Goal: Task Accomplishment & Management: Manage account settings

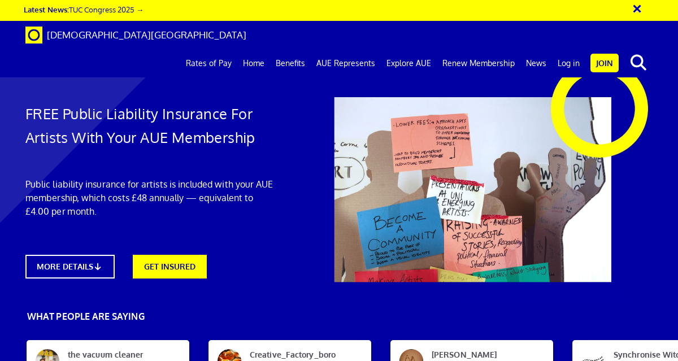
scroll to position [0, 1]
click at [637, 10] on button "×" at bounding box center [644, 7] width 28 height 19
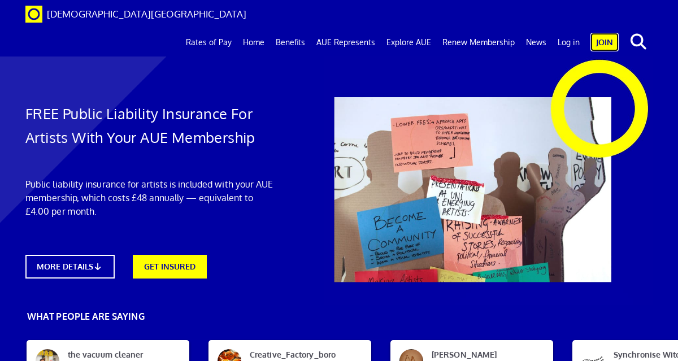
click at [604, 33] on link "Join" at bounding box center [604, 42] width 28 height 19
click at [574, 28] on link "Log in" at bounding box center [568, 42] width 33 height 28
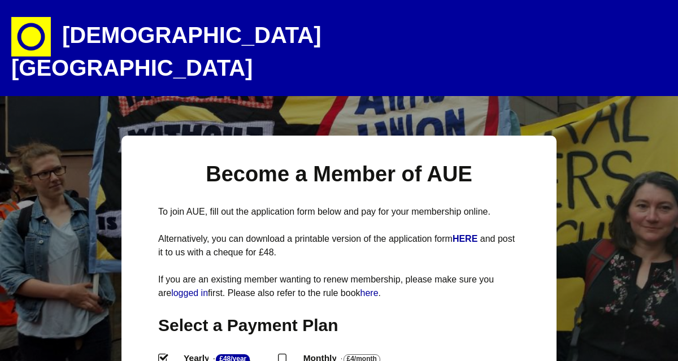
select select
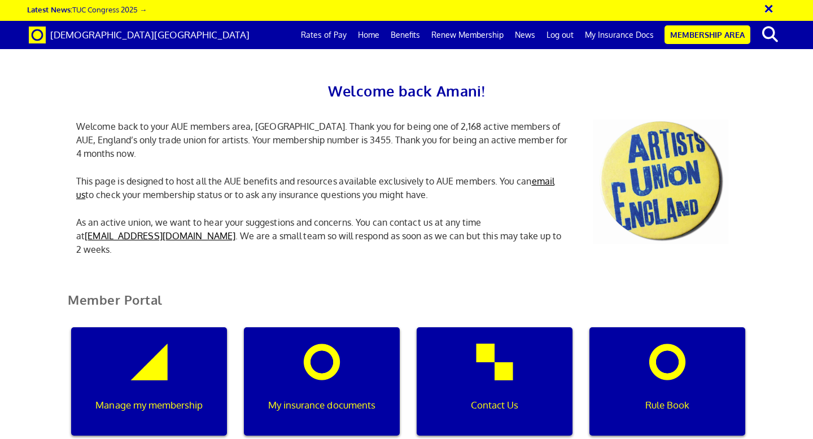
scroll to position [181, 0]
click at [312, 327] on div "My insurance documents" at bounding box center [322, 381] width 156 height 108
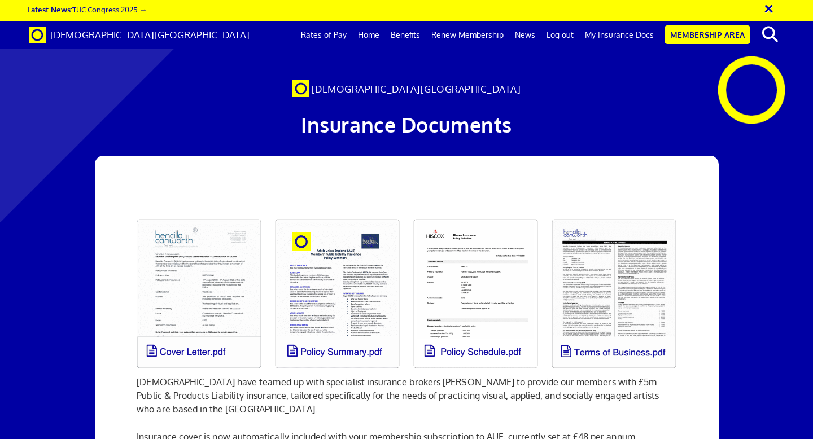
scroll to position [136, 0]
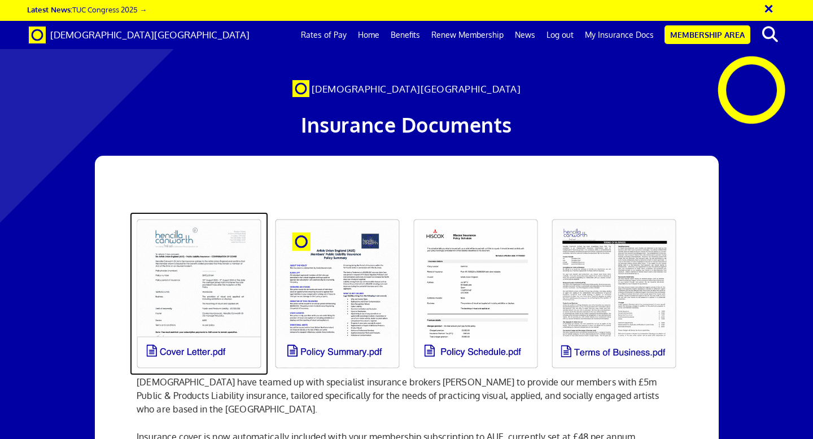
click at [185, 212] on link at bounding box center [199, 293] width 138 height 163
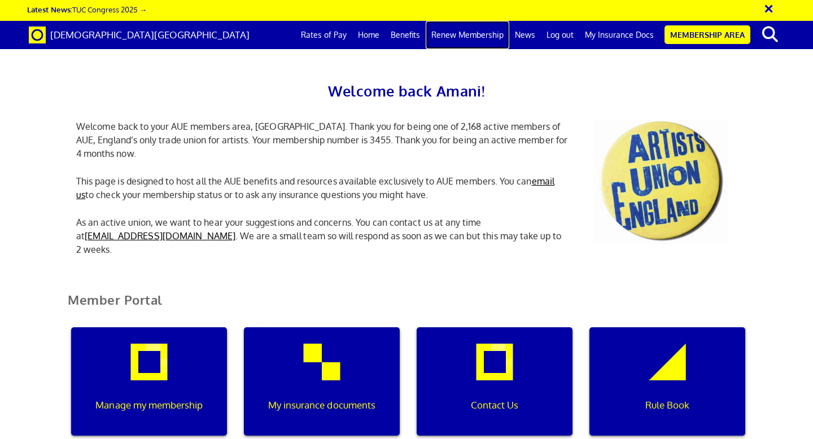
click at [468, 40] on link "Renew Membership" at bounding box center [468, 35] width 84 height 28
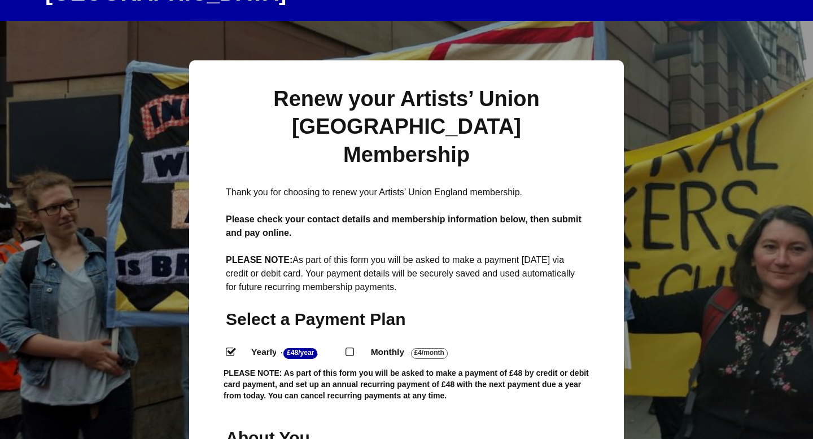
scroll to position [80, 0]
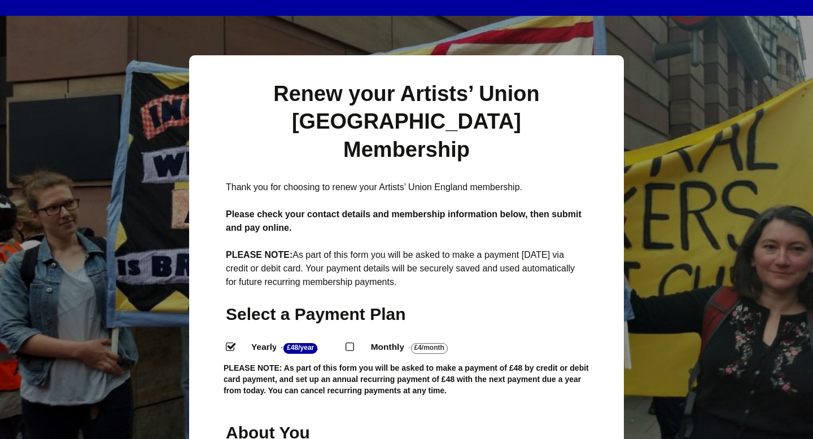
click at [349, 343] on input "Monthly - £4/Month ." at bounding box center [349, 346] width 7 height 7
radio input "true"
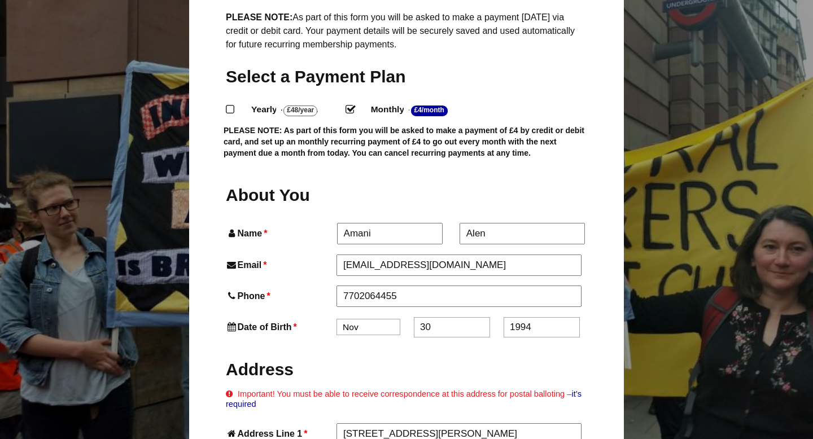
scroll to position [328, 0]
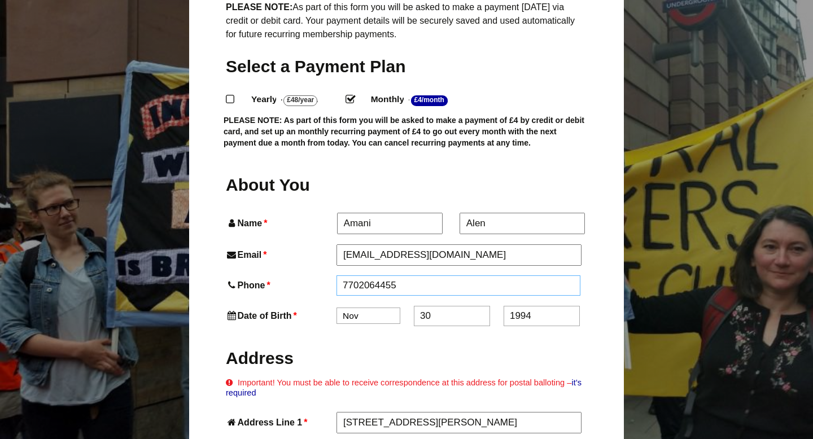
click at [343, 276] on input "7702064455" at bounding box center [459, 286] width 244 height 20
type input "07702064455"
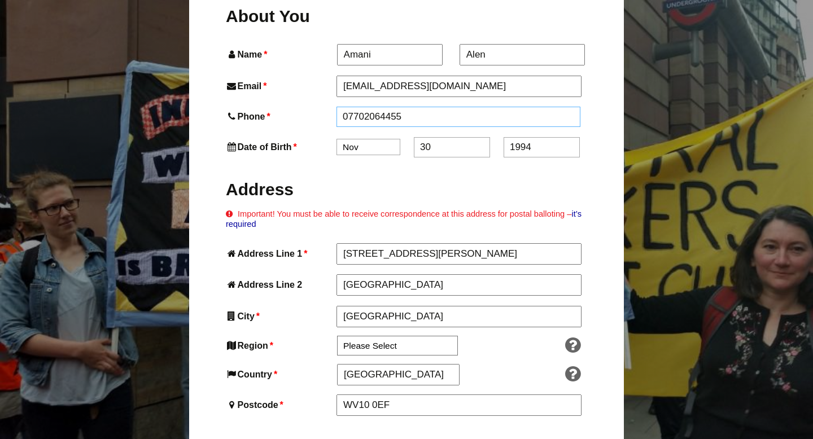
scroll to position [515, 0]
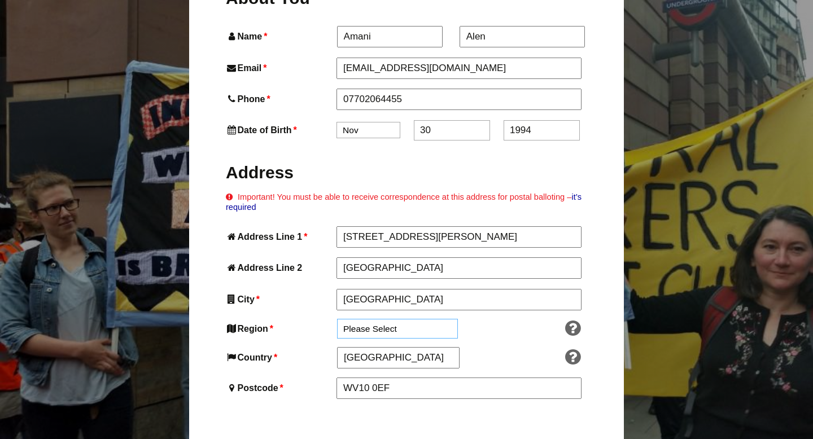
click at [395, 319] on select "Please Select South East England London North West England East of England West…" at bounding box center [397, 329] width 121 height 20
select select "West Midlands"
click at [337, 319] on select "Please Select South East England London North West England East of England West…" at bounding box center [397, 329] width 121 height 20
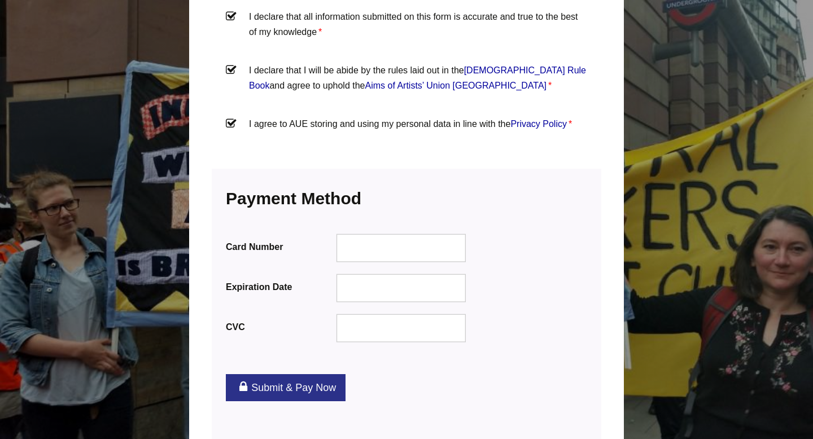
scroll to position [1334, 0]
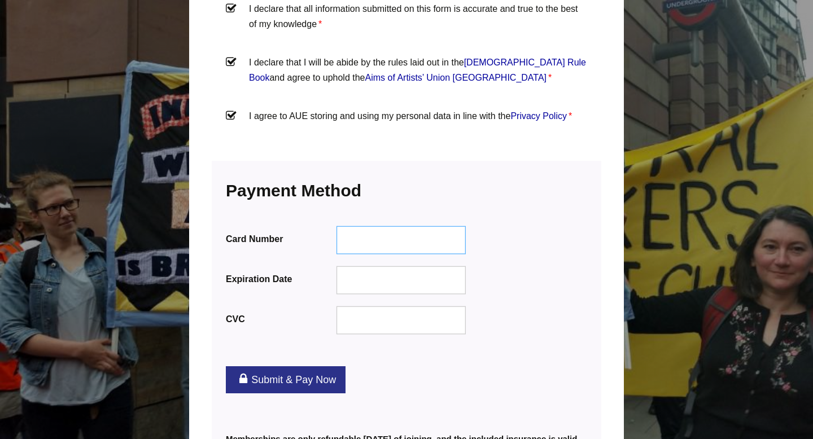
click at [373, 226] on div at bounding box center [402, 240] width 130 height 28
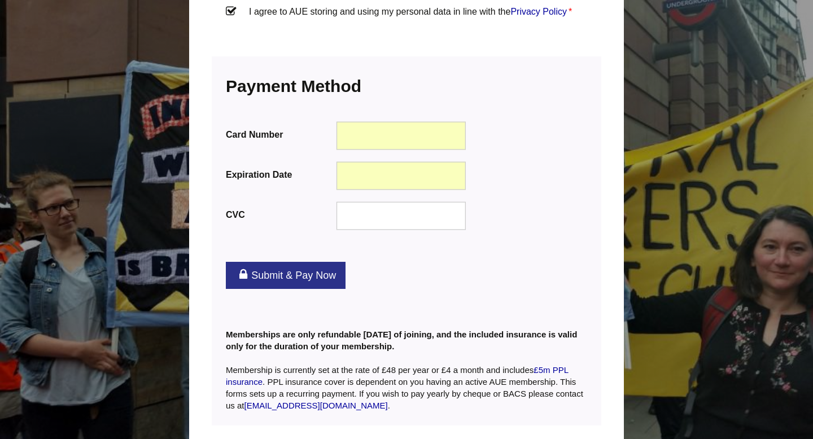
scroll to position [1443, 0]
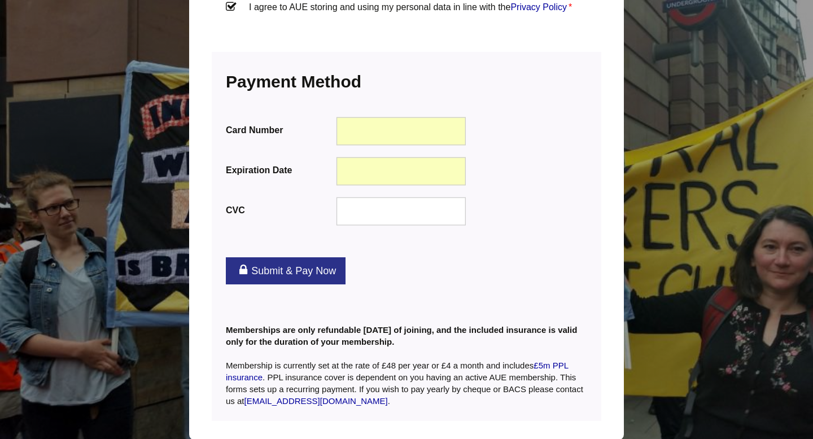
click at [270, 257] on link "Submit & Pay Now" at bounding box center [286, 270] width 120 height 27
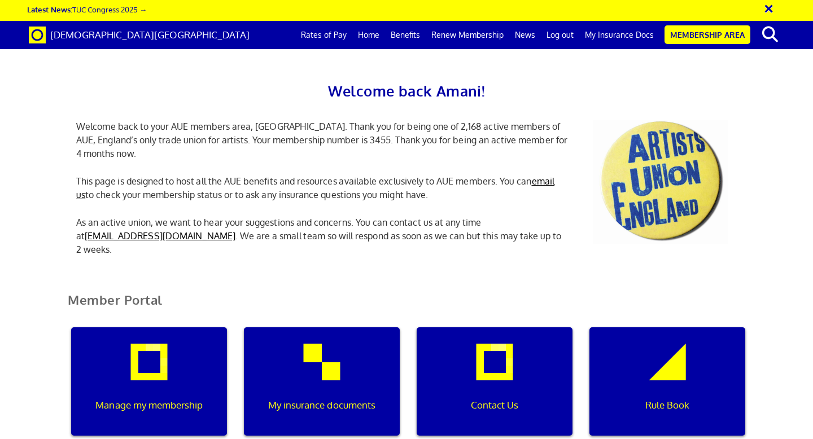
scroll to position [80, 0]
click at [332, 327] on div "My insurance documents" at bounding box center [322, 381] width 156 height 108
click at [296, 327] on div "My insurance documents" at bounding box center [322, 381] width 156 height 108
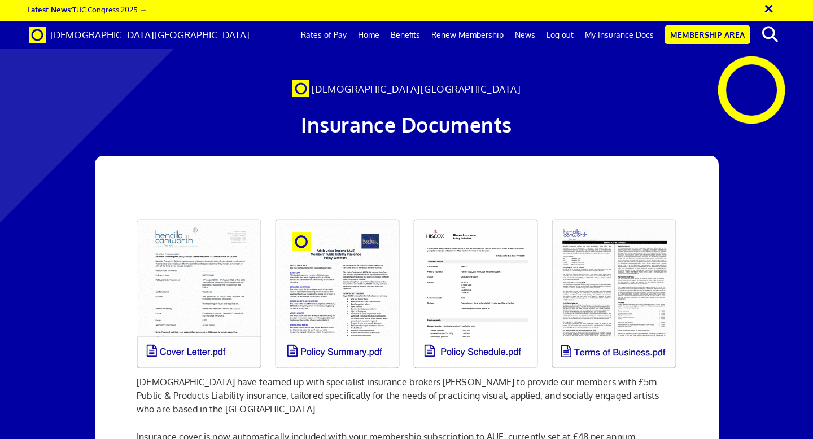
scroll to position [0, 6]
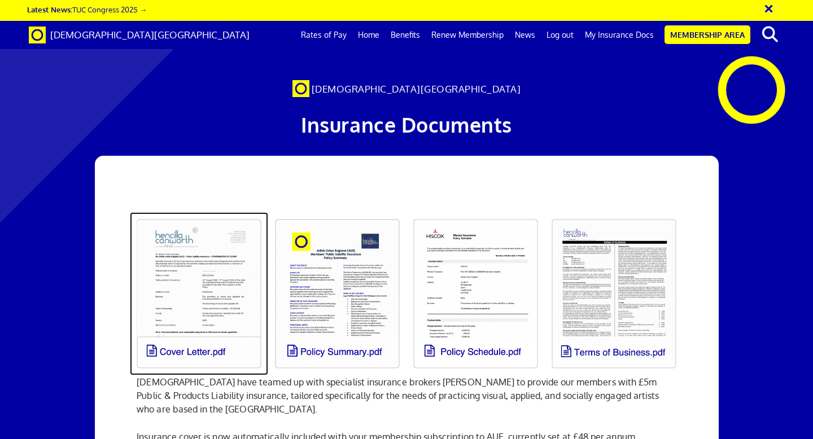
click at [205, 284] on link at bounding box center [199, 293] width 138 height 163
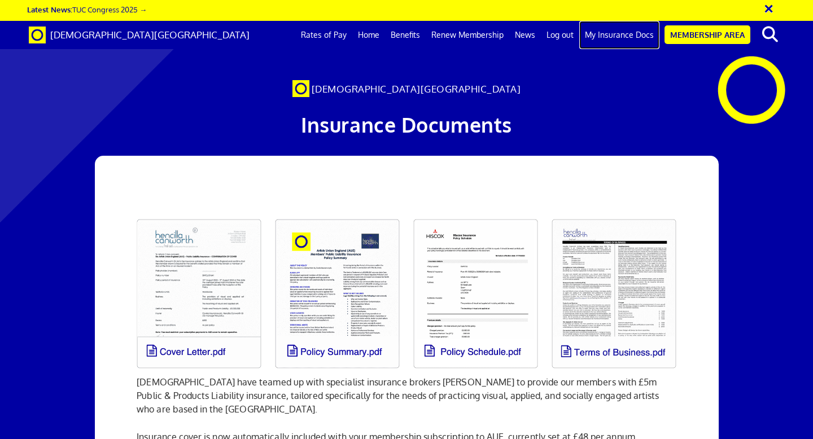
click at [604, 34] on link "My Insurance Docs" at bounding box center [619, 35] width 80 height 28
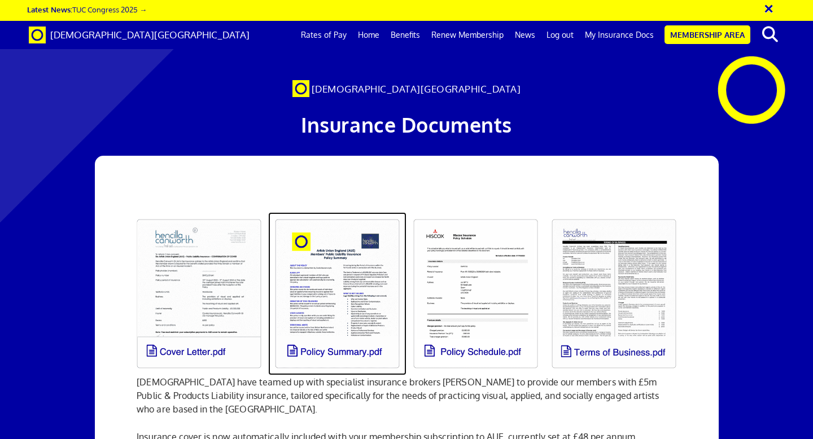
click at [338, 308] on link at bounding box center [337, 293] width 138 height 163
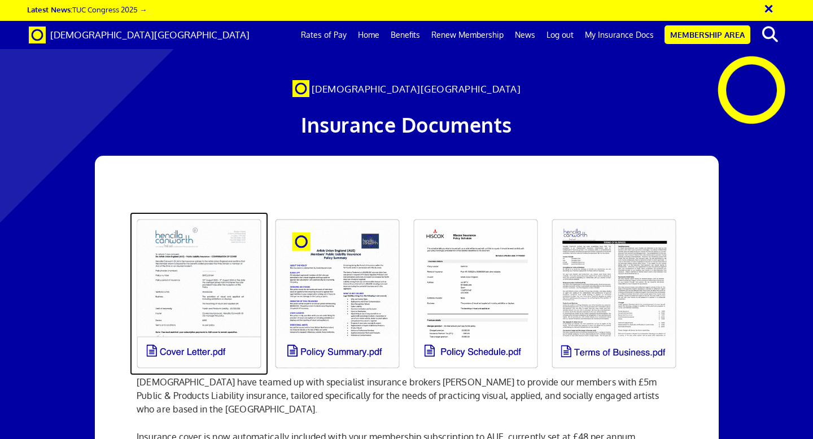
click at [155, 314] on link at bounding box center [199, 293] width 138 height 163
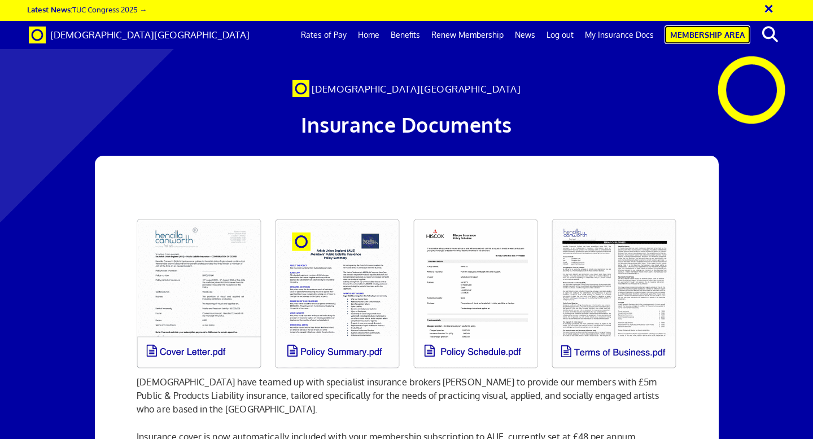
click at [689, 38] on link "Membership Area" at bounding box center [708, 34] width 86 height 19
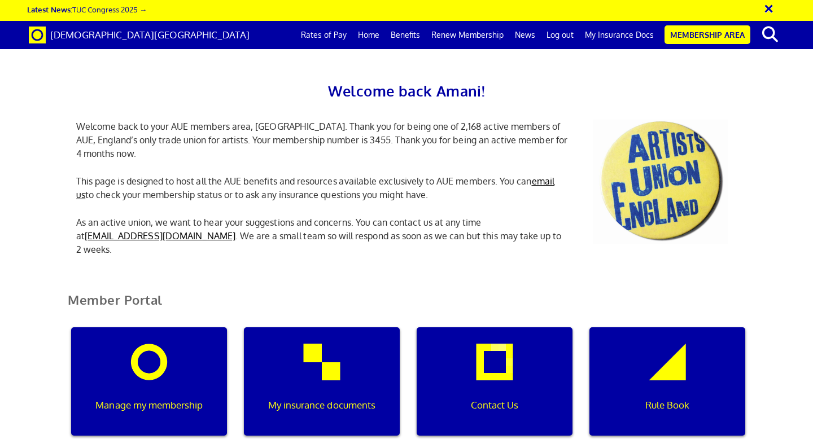
scroll to position [88, 0]
click at [160, 327] on div "Manage my membership" at bounding box center [149, 381] width 156 height 108
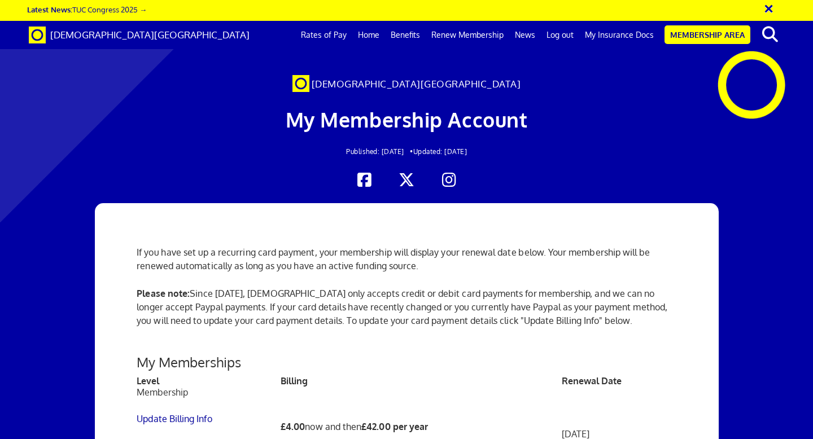
scroll to position [310, 0]
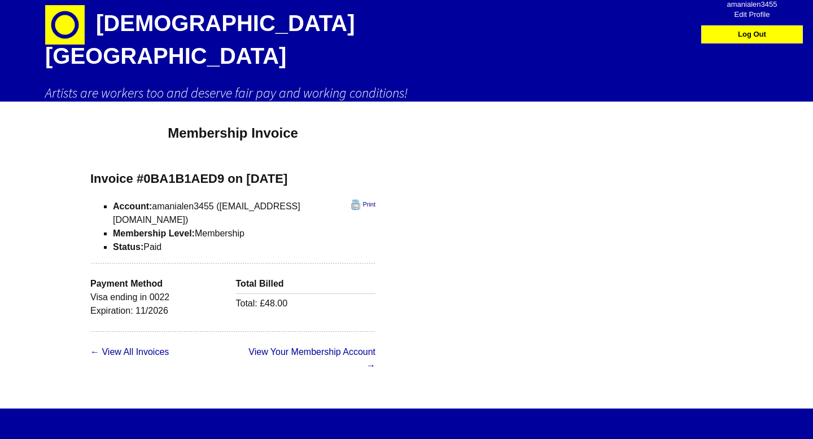
scroll to position [15, 0]
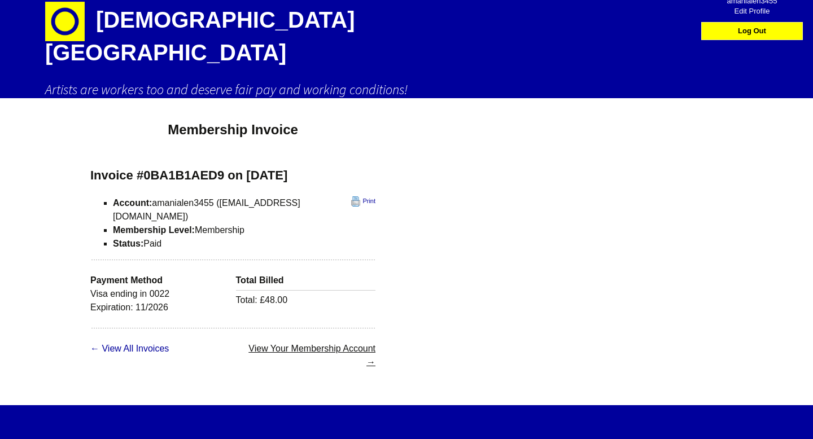
click at [257, 344] on link "View Your Membership Account →" at bounding box center [311, 355] width 127 height 23
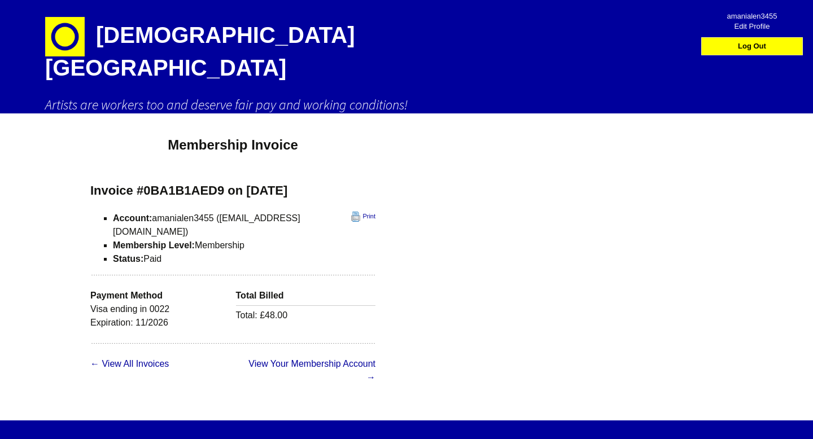
scroll to position [15, 0]
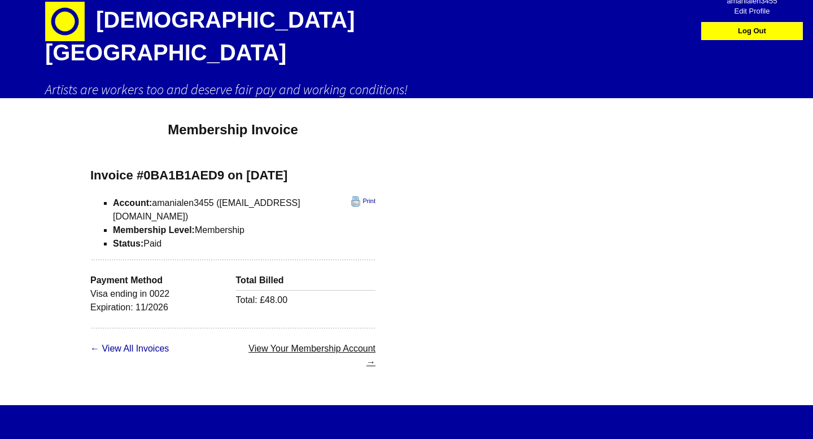
click at [269, 344] on link "View Your Membership Account →" at bounding box center [311, 355] width 127 height 23
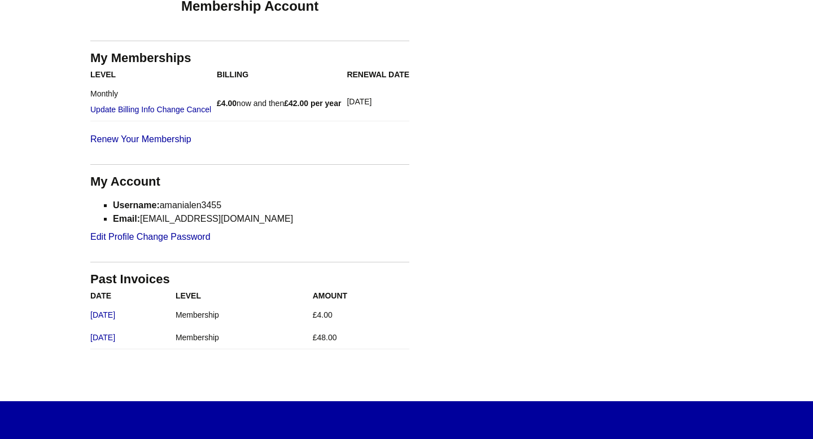
scroll to position [139, 0]
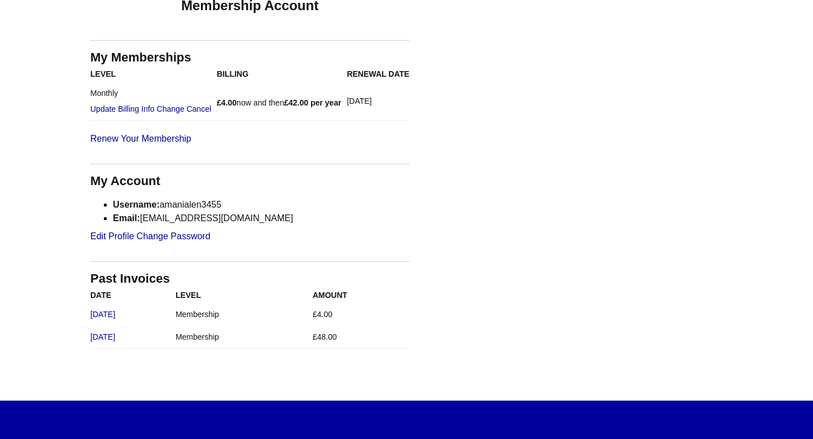
click at [136, 326] on td "April 29, 2025" at bounding box center [132, 337] width 85 height 23
click at [115, 333] on link "April 29, 2025" at bounding box center [102, 337] width 25 height 9
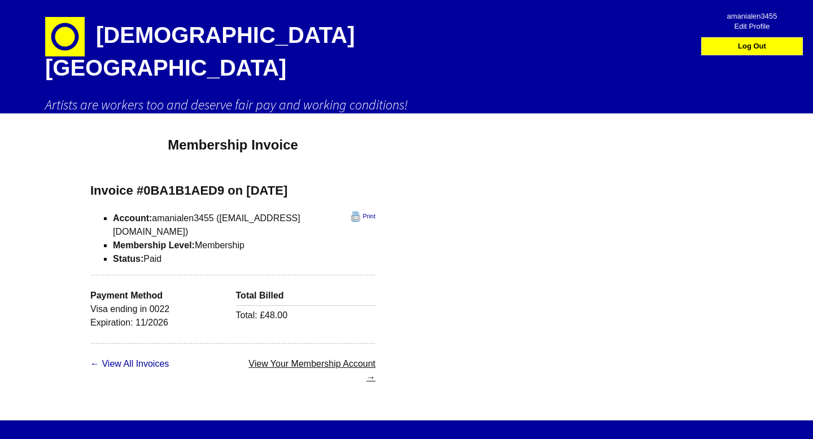
click at [253, 359] on link "View Your Membership Account →" at bounding box center [311, 370] width 127 height 23
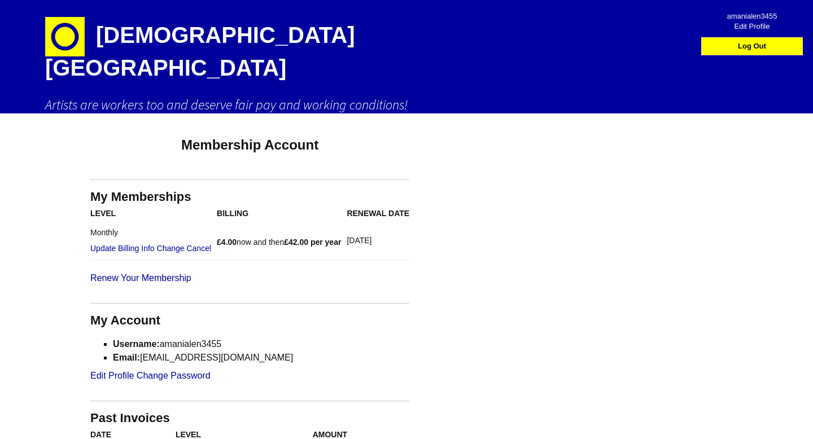
click at [123, 32] on h1 "[DEMOGRAPHIC_DATA][GEOGRAPHIC_DATA]" at bounding box center [242, 48] width 395 height 96
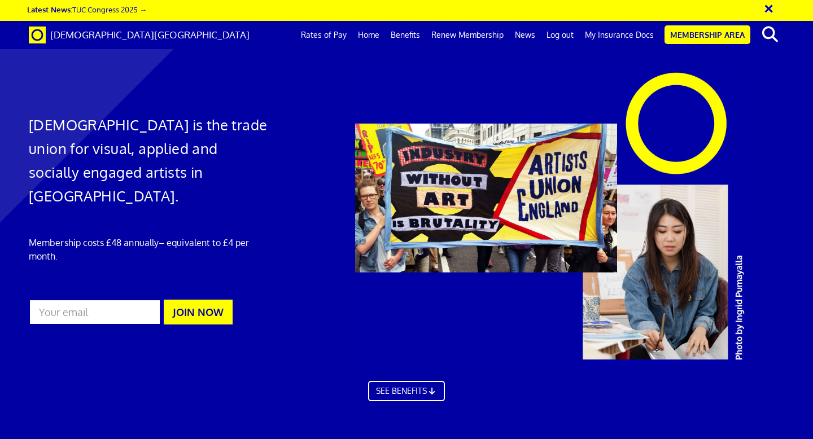
scroll to position [0, 6]
click at [623, 36] on link "My Insurance Docs" at bounding box center [619, 35] width 80 height 28
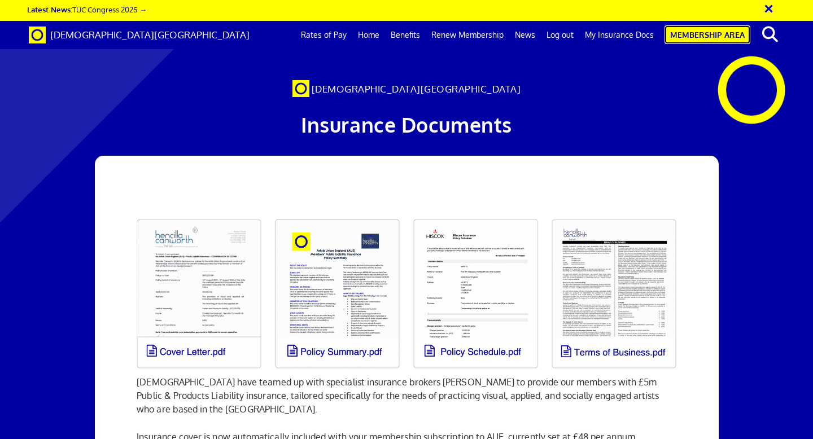
click at [722, 33] on link "Membership Area" at bounding box center [708, 34] width 86 height 19
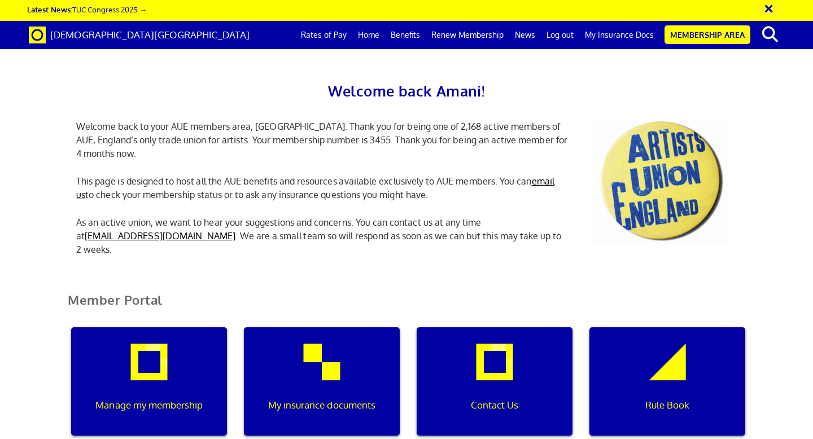
scroll to position [211, 0]
click at [318, 327] on div "My insurance documents" at bounding box center [322, 381] width 156 height 108
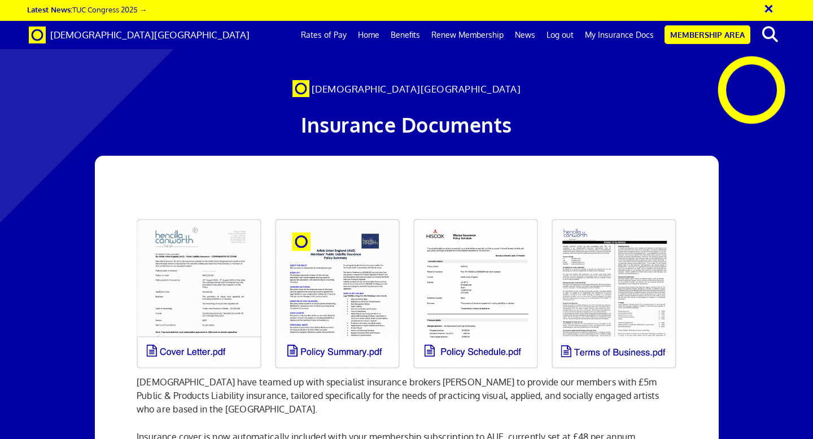
scroll to position [203, 0]
